Goal: Information Seeking & Learning: Understand process/instructions

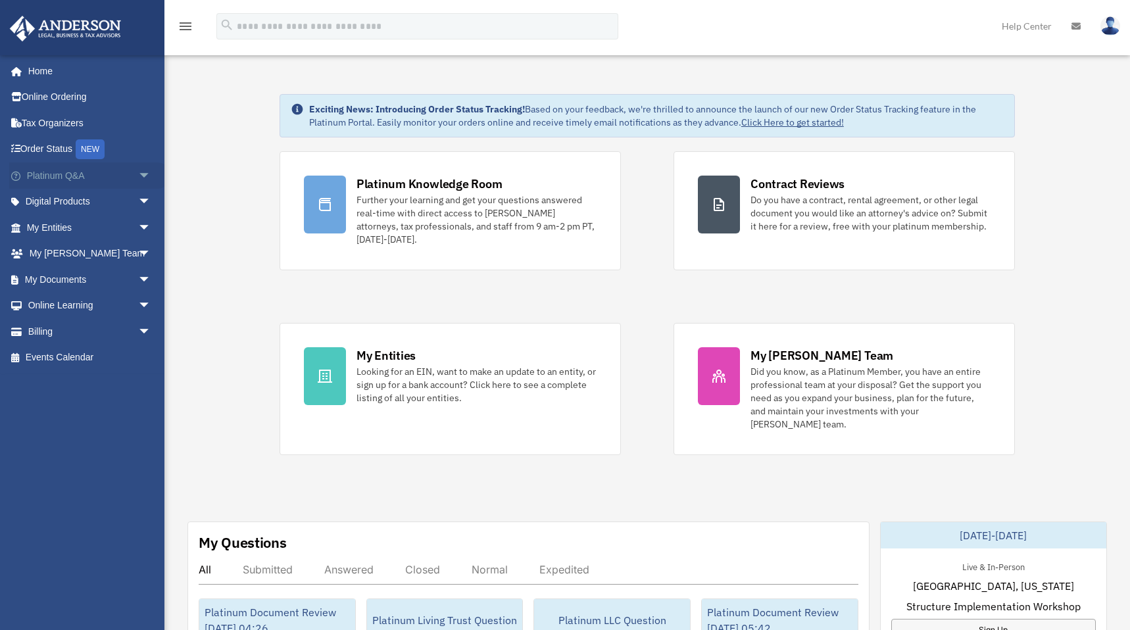
click at [138, 173] on span "arrow_drop_down" at bounding box center [151, 175] width 26 height 27
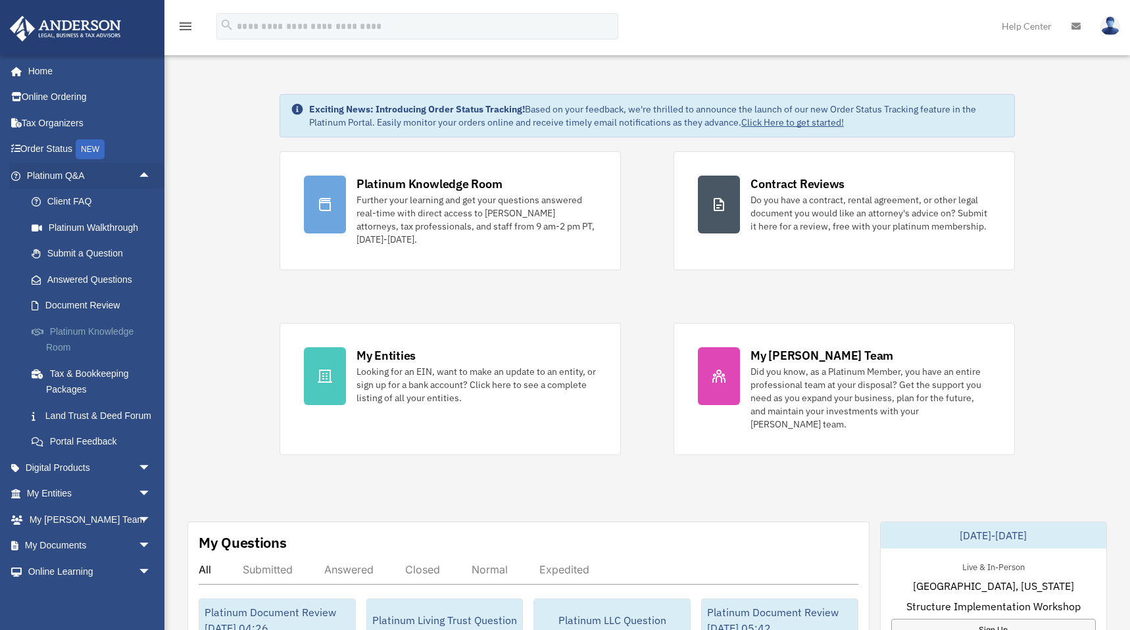
click at [57, 340] on link "Platinum Knowledge Room" at bounding box center [94, 339] width 153 height 42
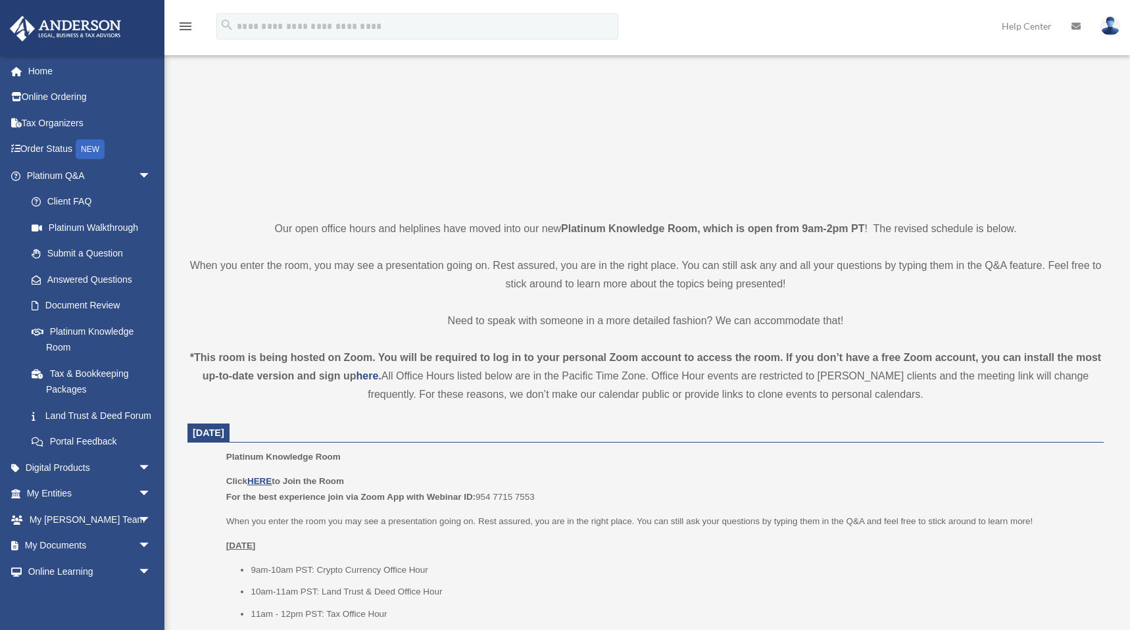
scroll to position [207, 0]
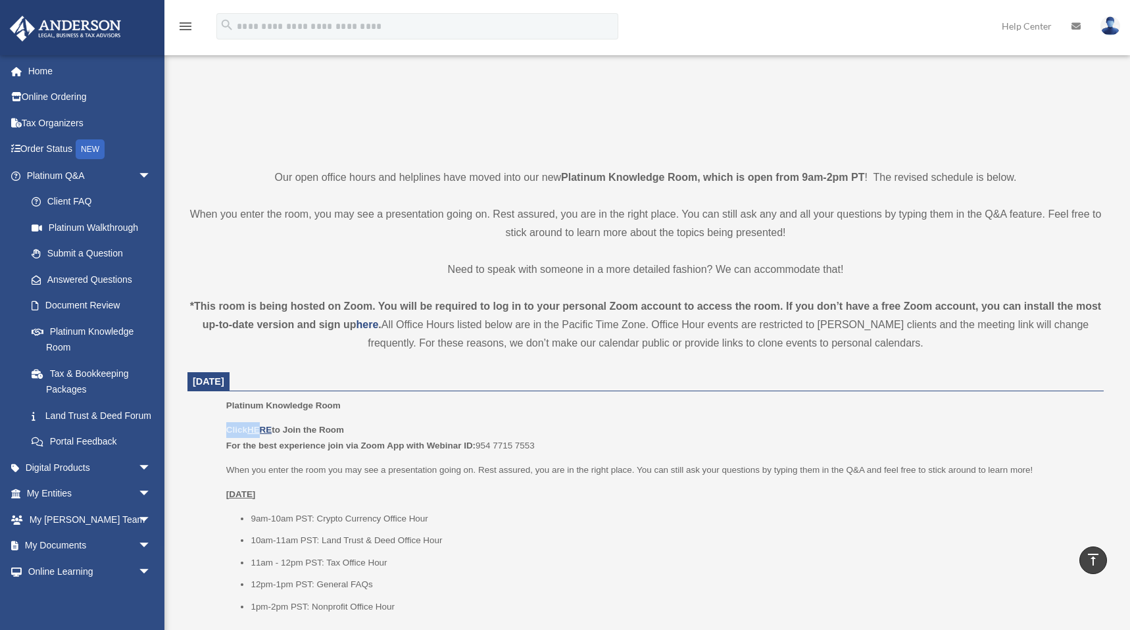
click at [263, 422] on p "Click HERE to Join the Room For the best experience join via Zoom App with Webi…" at bounding box center [660, 437] width 868 height 31
click at [257, 425] on u "HERE" at bounding box center [259, 430] width 24 height 10
click at [263, 427] on u "HERE" at bounding box center [259, 430] width 24 height 10
drag, startPoint x: 539, startPoint y: 439, endPoint x: 480, endPoint y: 445, distance: 59.6
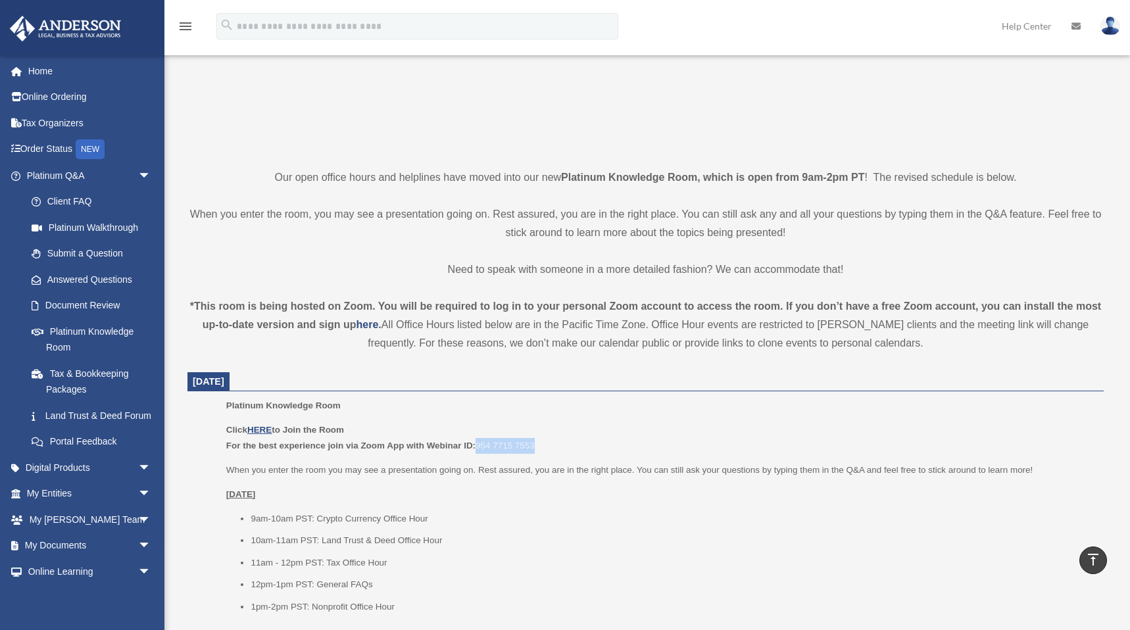
click at [480, 445] on p "Click HERE to Join the Room For the best experience join via Zoom App with Webi…" at bounding box center [660, 437] width 868 height 31
copy p "954 7715 7553"
